Goal: Transaction & Acquisition: Purchase product/service

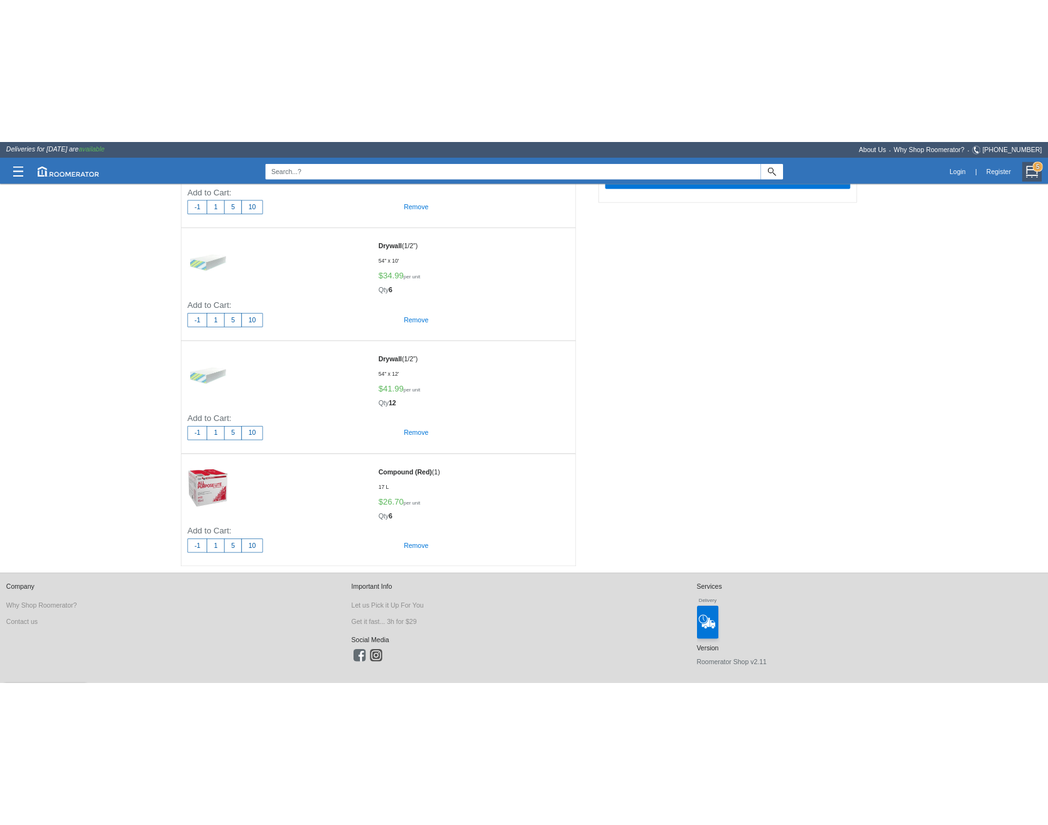
scroll to position [334, 0]
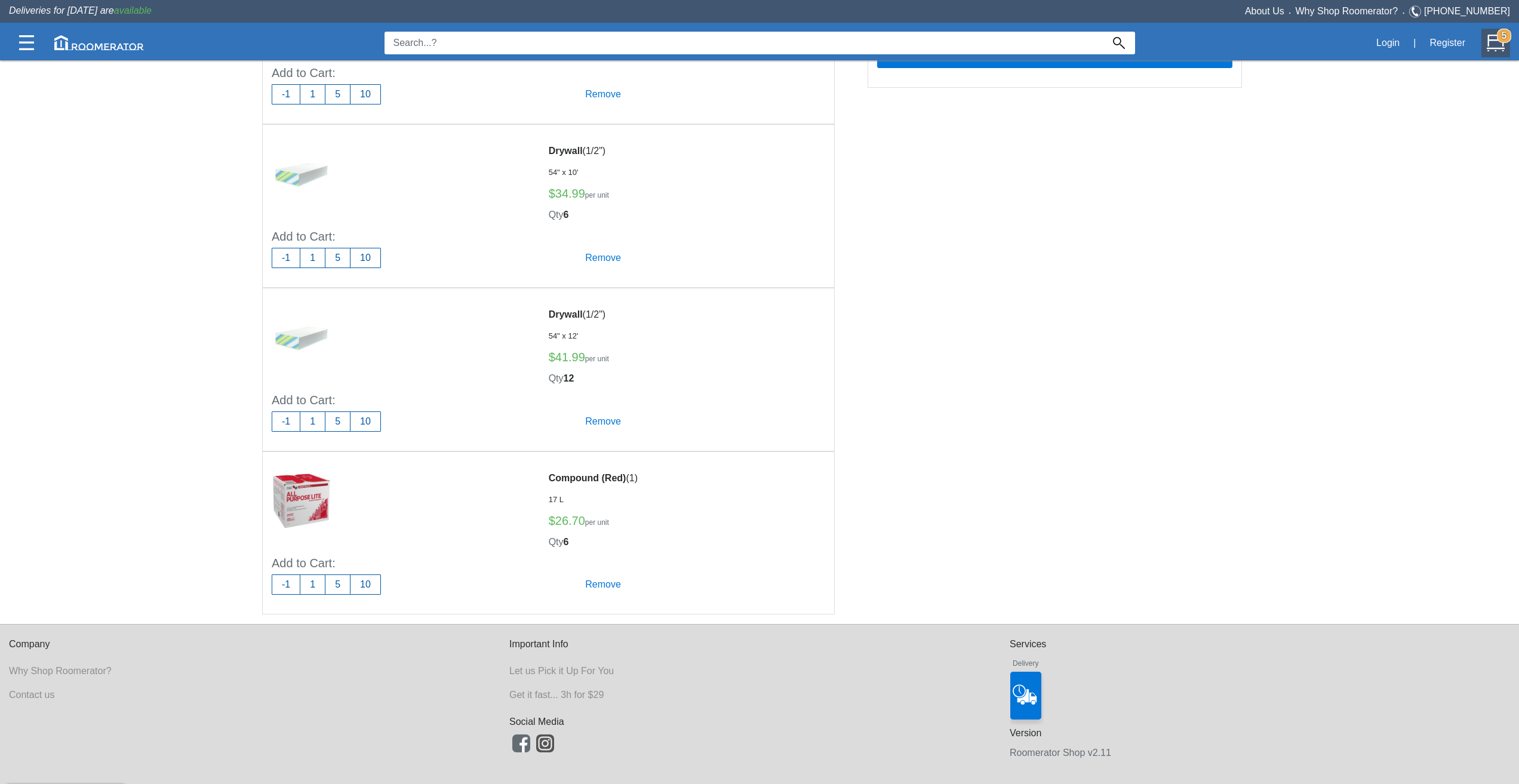
click at [120, 365] on div "Cart (5 items) Save & Share Space Left Subtotal $1271.54 Delivery Fee $59.00 Es…" at bounding box center [760, 29] width 1519 height 693
